Goal: Information Seeking & Learning: Learn about a topic

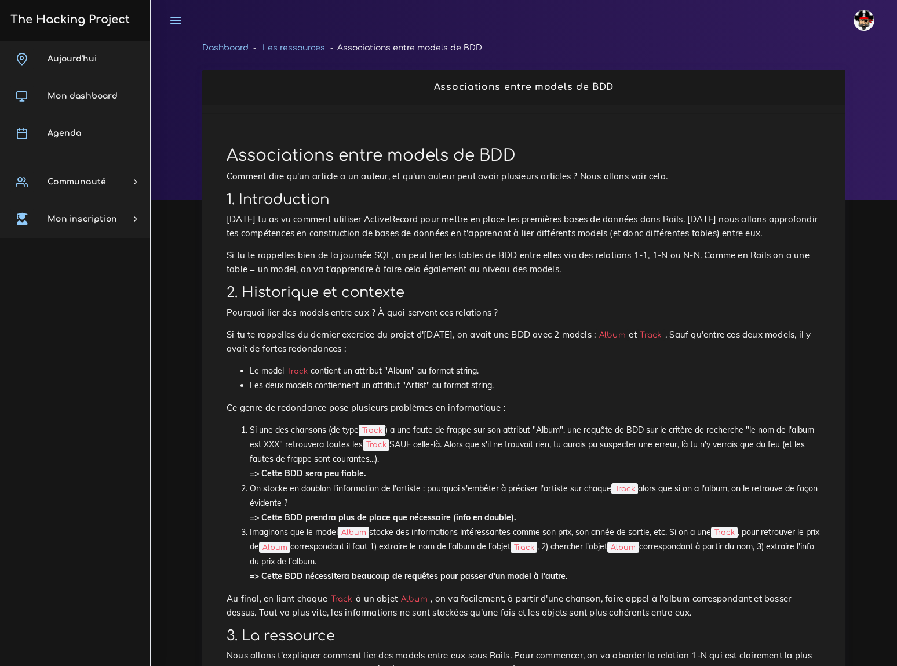
scroll to position [105, 0]
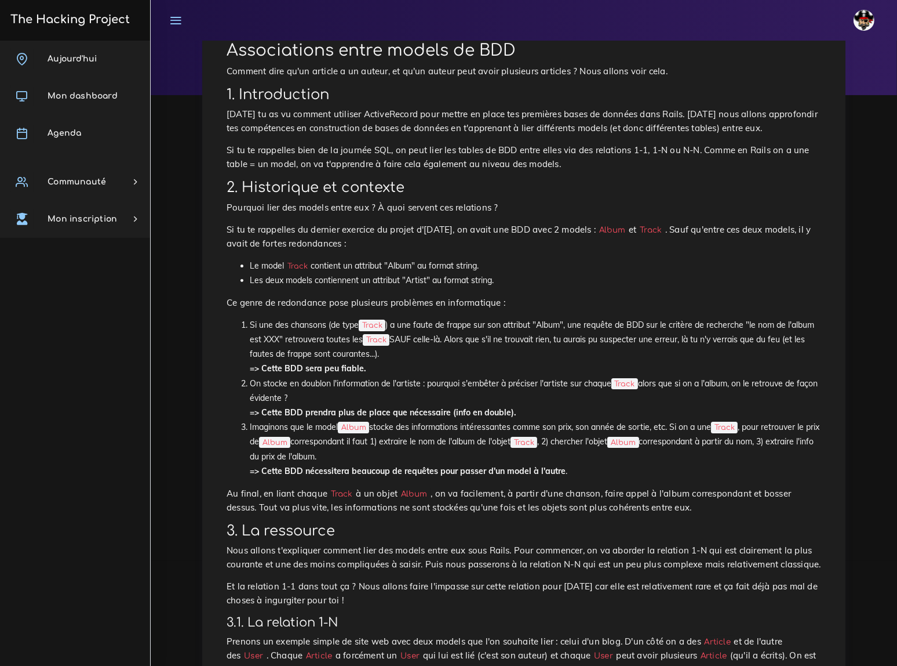
click at [359, 107] on p "Hier tu as vu comment utiliser ActiveRecord pour mettre en place tes premières …" at bounding box center [524, 121] width 595 height 28
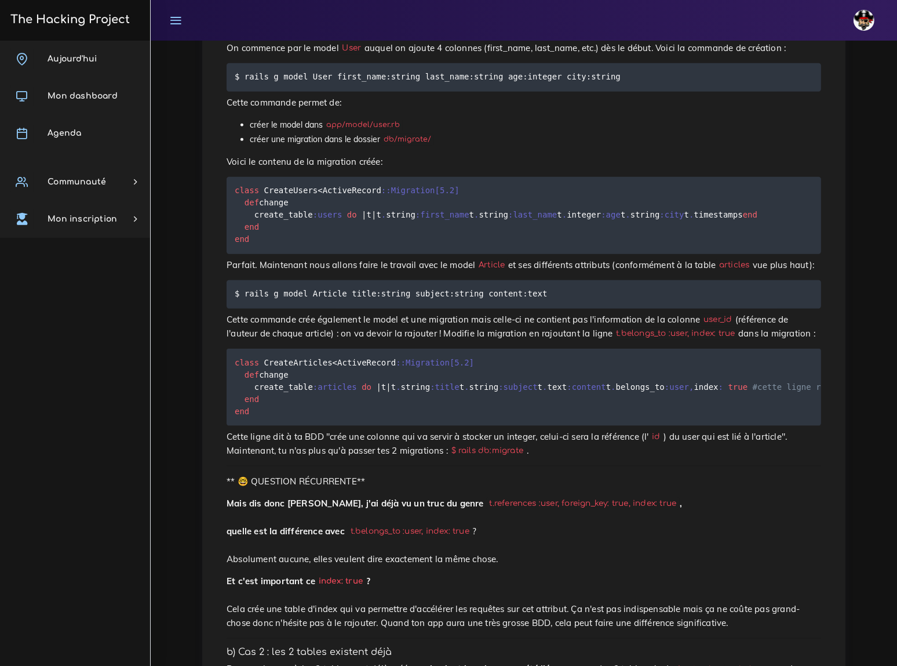
scroll to position [1423, 0]
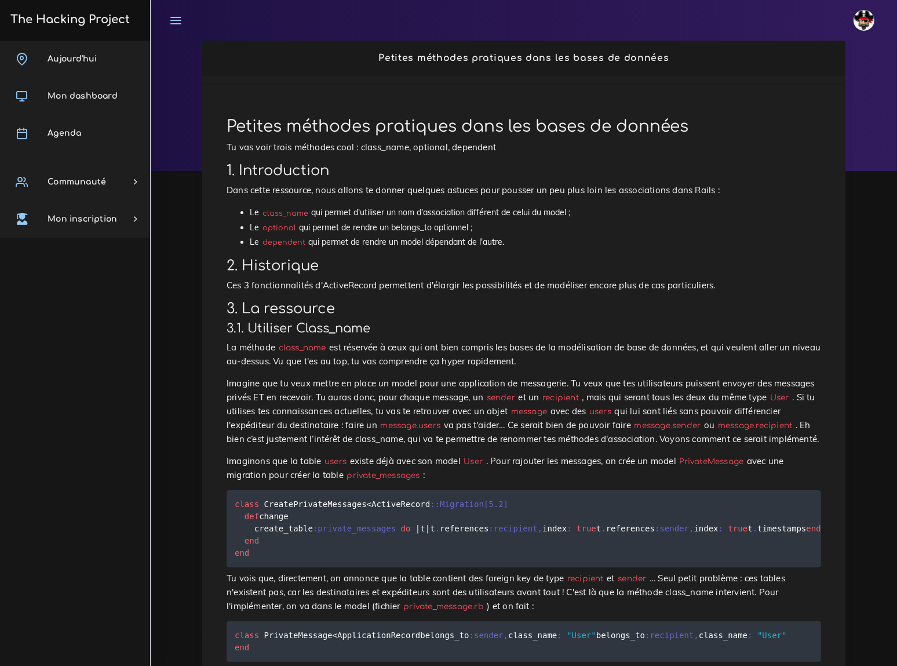
scroll to position [52, 0]
